Goal: Transaction & Acquisition: Book appointment/travel/reservation

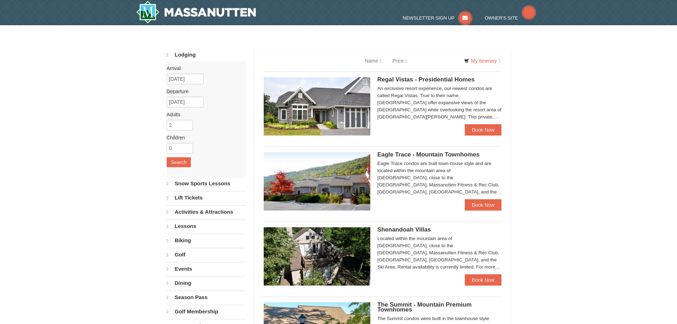
select select "10"
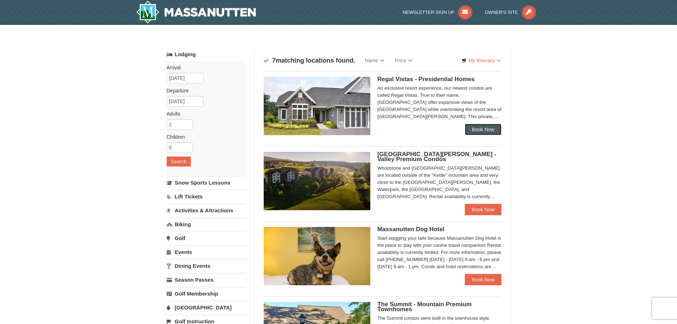
click at [483, 129] on link "Book Now" at bounding box center [483, 129] width 37 height 11
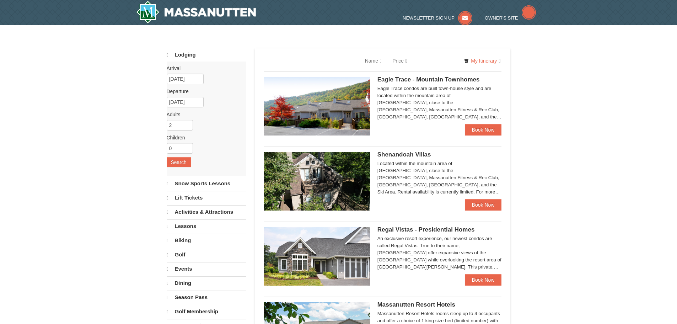
select select "10"
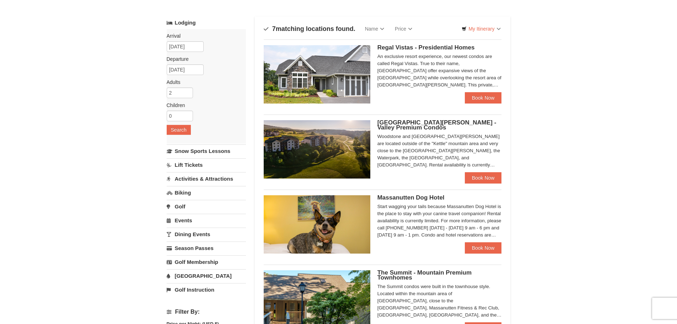
scroll to position [178, 0]
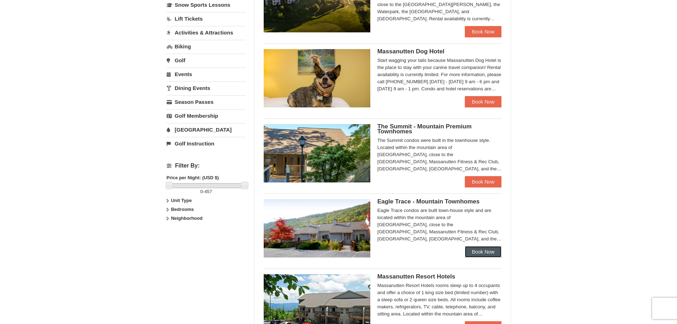
click at [495, 253] on link "Book Now" at bounding box center [483, 251] width 37 height 11
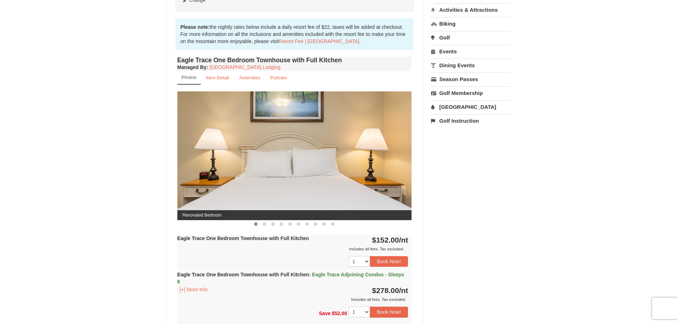
scroll to position [213, 0]
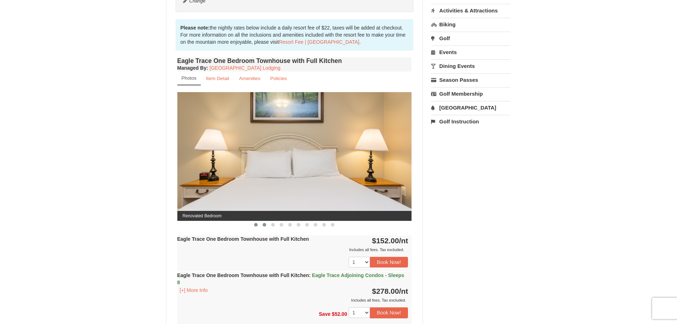
click at [264, 222] on button at bounding box center [264, 224] width 9 height 7
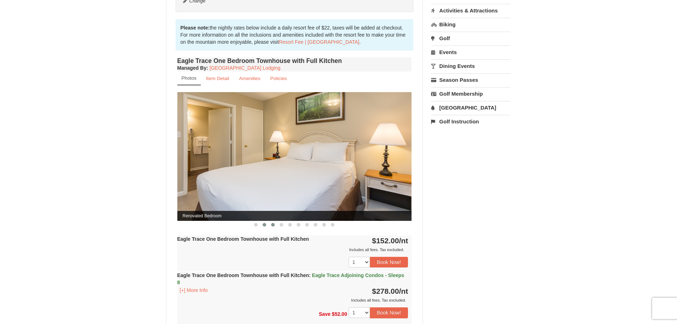
click at [274, 225] on span at bounding box center [273, 225] width 4 height 4
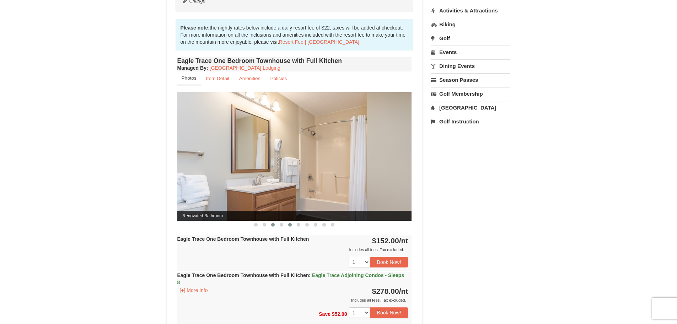
click at [291, 226] on span at bounding box center [290, 225] width 4 height 4
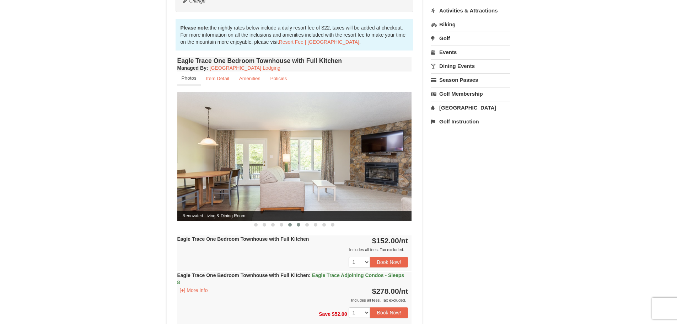
click at [301, 225] on button at bounding box center [298, 224] width 9 height 7
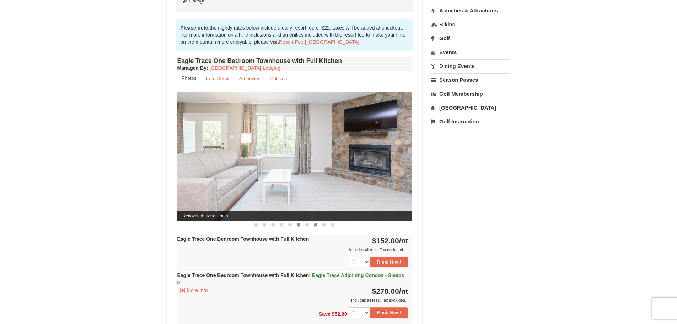
click at [315, 226] on span at bounding box center [316, 225] width 4 height 4
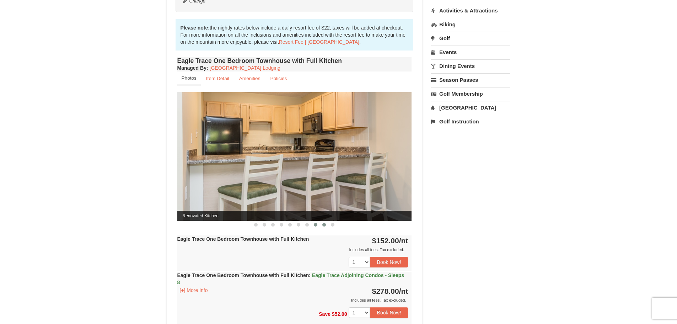
click at [323, 226] on span at bounding box center [324, 225] width 4 height 4
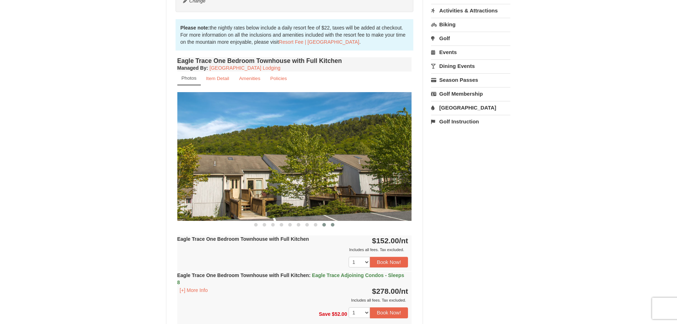
click at [332, 226] on span at bounding box center [333, 225] width 4 height 4
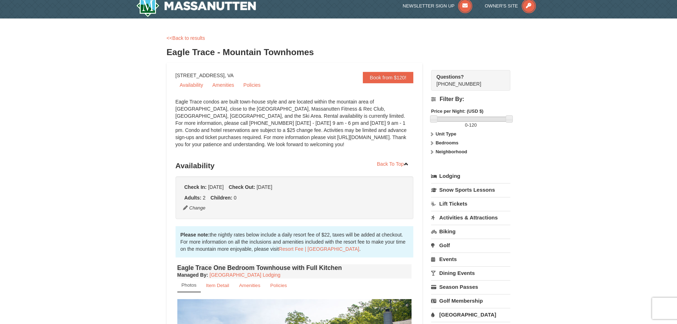
scroll to position [0, 0]
